Goal: Information Seeking & Learning: Learn about a topic

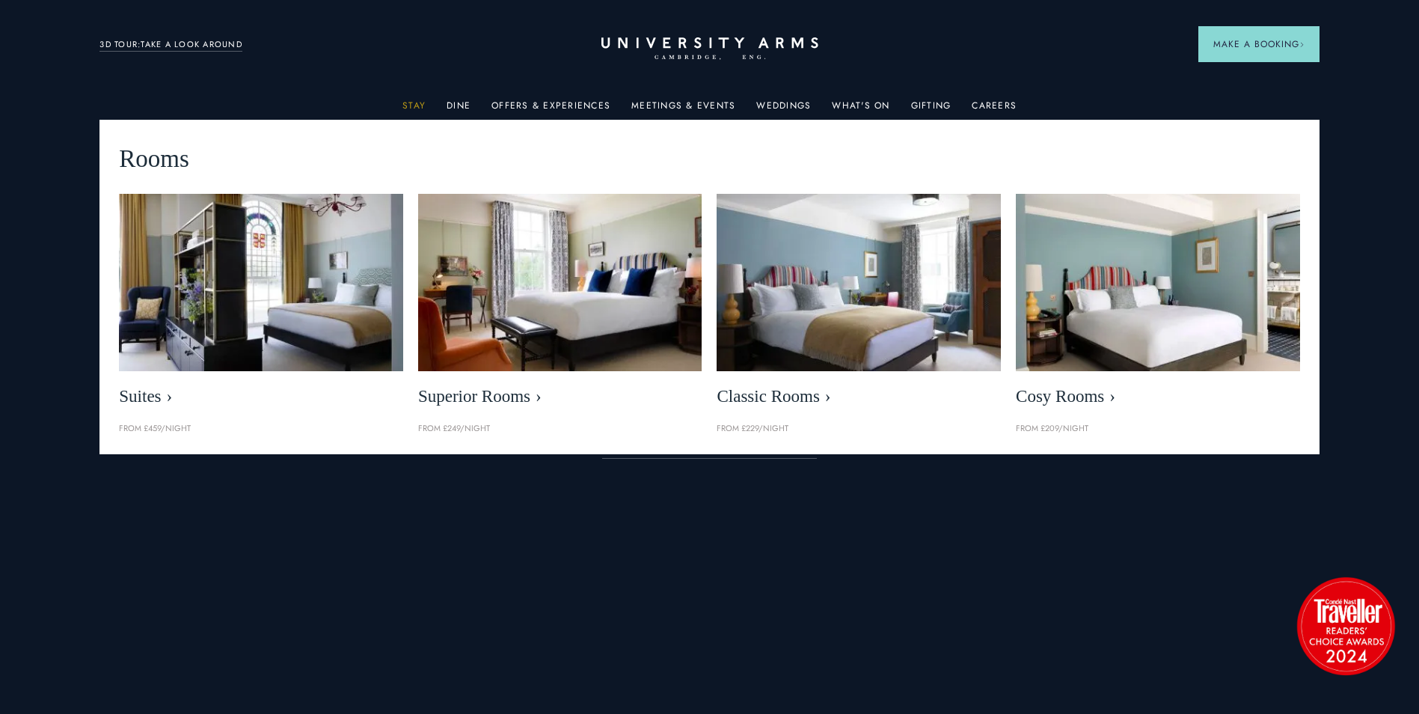
click at [426, 104] on link "Stay" at bounding box center [413, 109] width 23 height 19
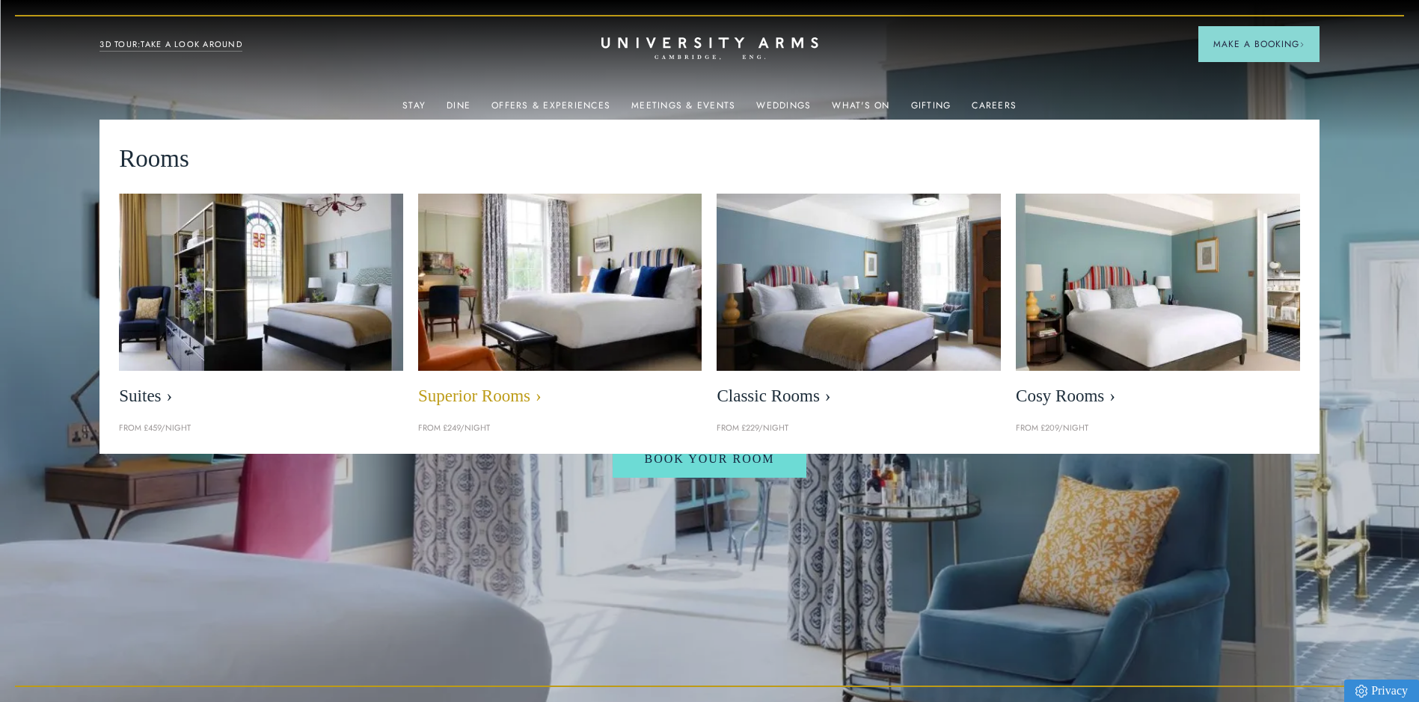
click at [473, 393] on span "Superior Rooms" at bounding box center [560, 396] width 284 height 21
click at [414, 109] on link "Stay" at bounding box center [413, 109] width 23 height 19
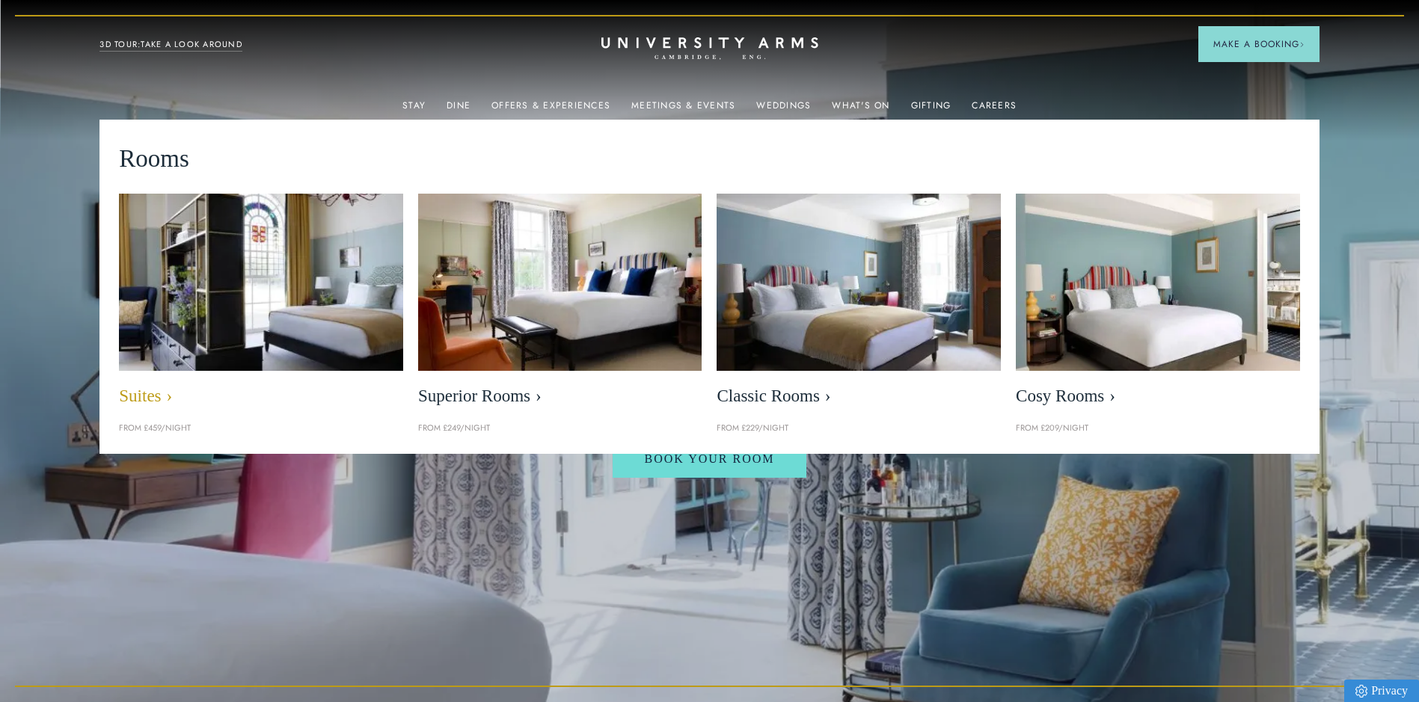
click at [142, 398] on span "Suites" at bounding box center [261, 396] width 284 height 21
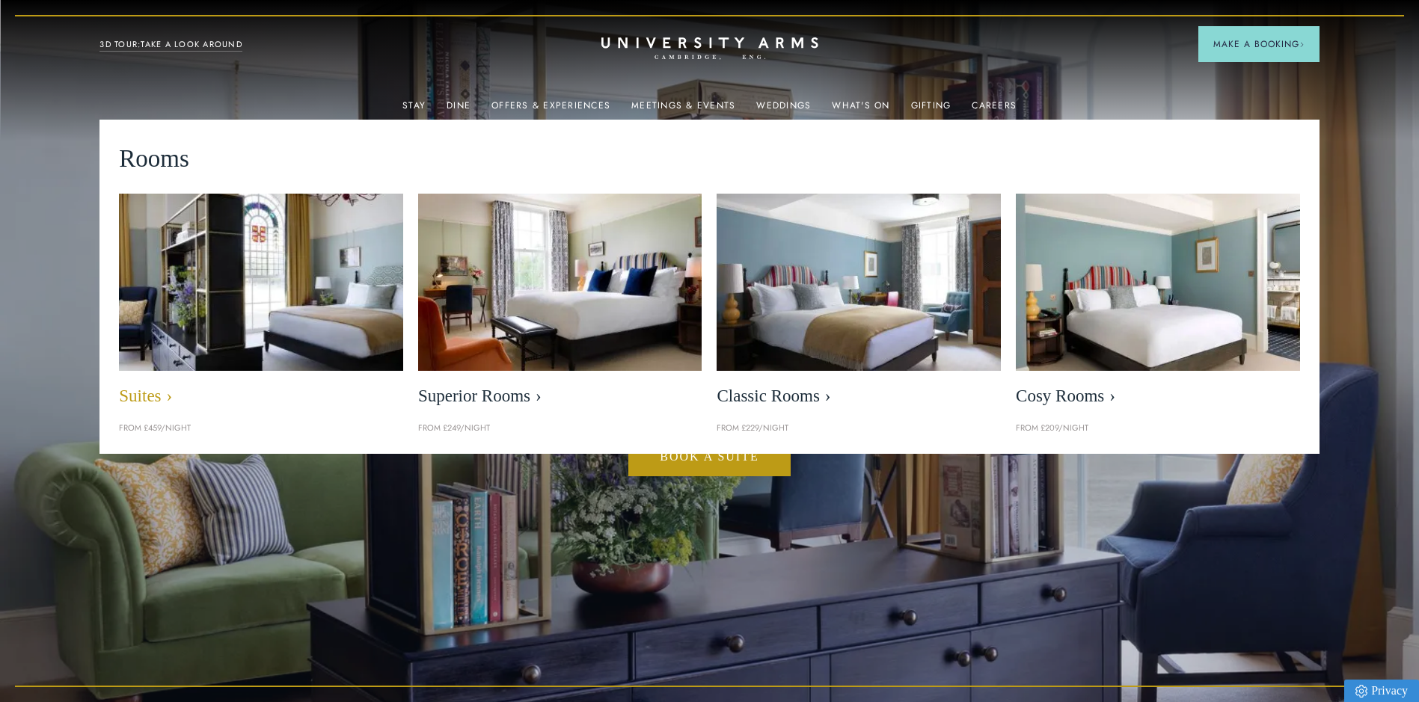
click at [156, 402] on span "Suites" at bounding box center [261, 396] width 284 height 21
click at [223, 322] on img at bounding box center [261, 282] width 327 height 204
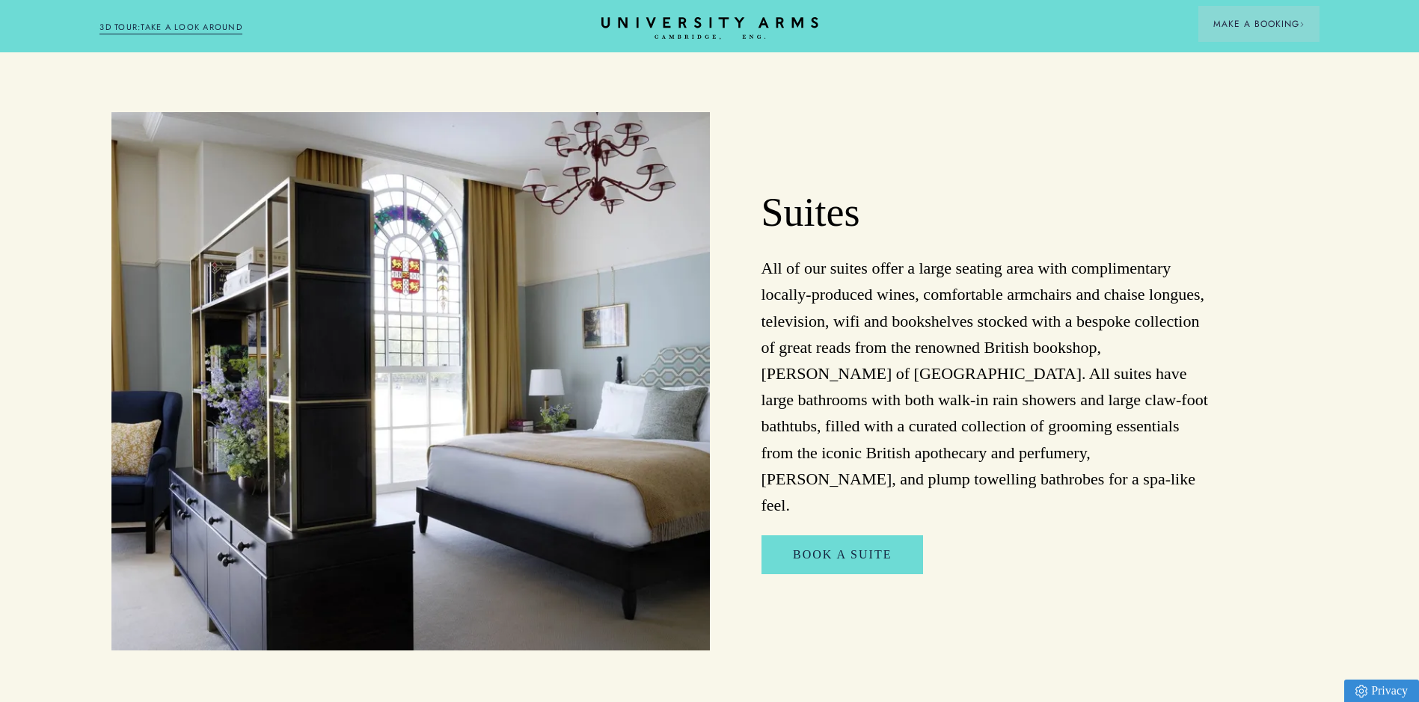
scroll to position [1122, 0]
